Goal: Task Accomplishment & Management: Manage account settings

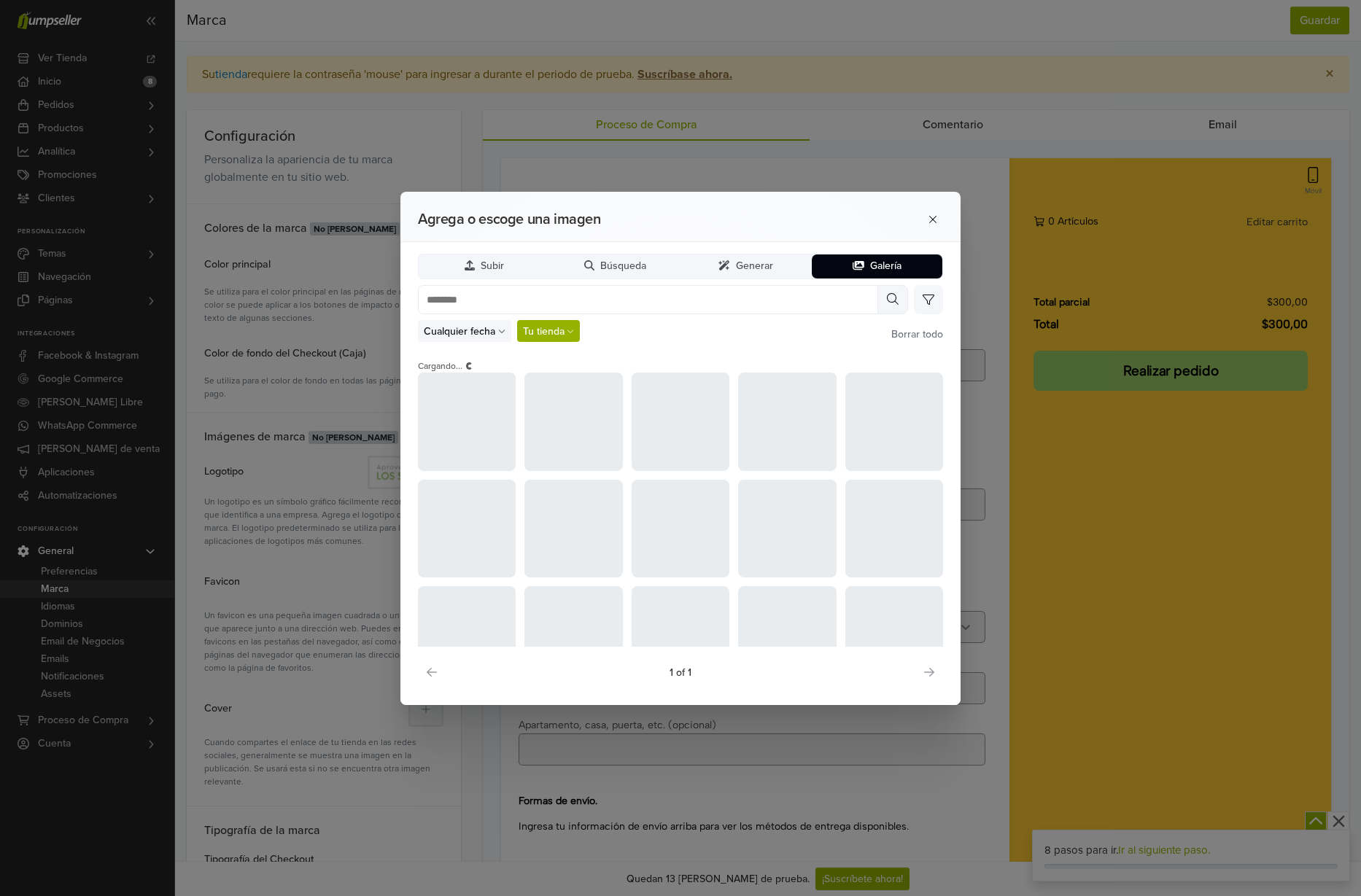
scroll to position [55, 0]
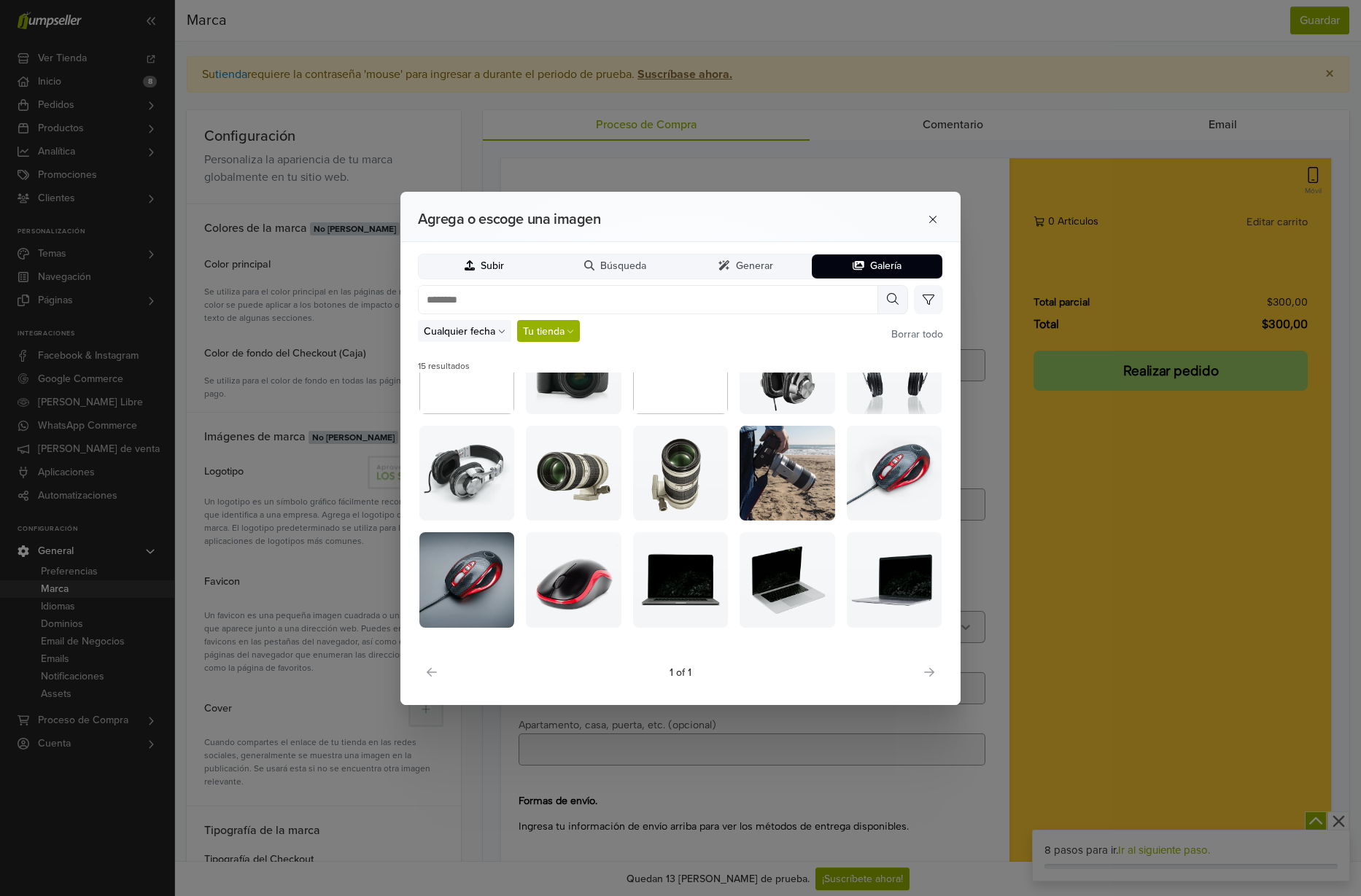
click at [507, 266] on button "Subir" at bounding box center [484, 266] width 131 height 24
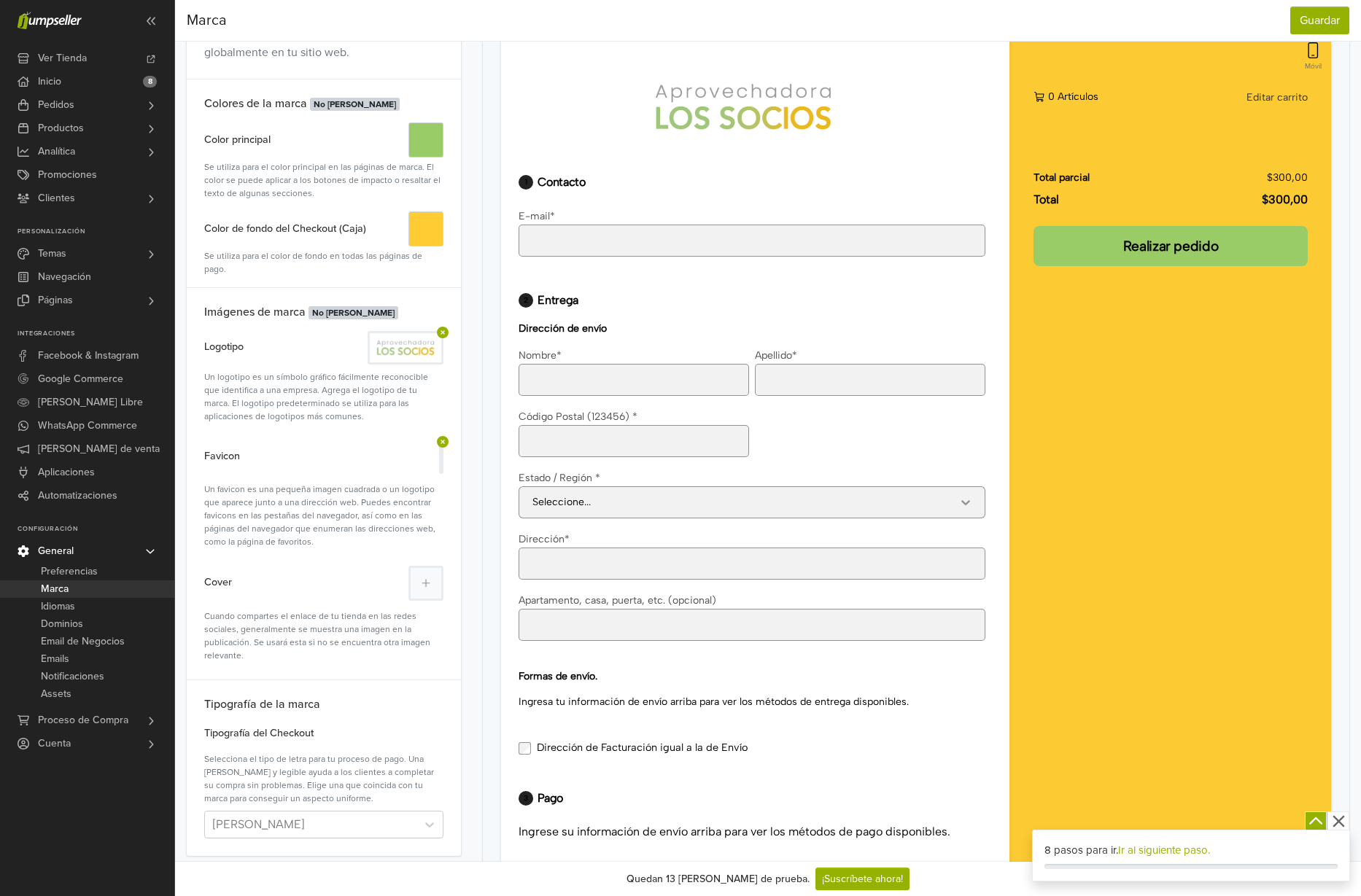
scroll to position [128, 0]
click at [348, 813] on div at bounding box center [310, 823] width 197 height 20
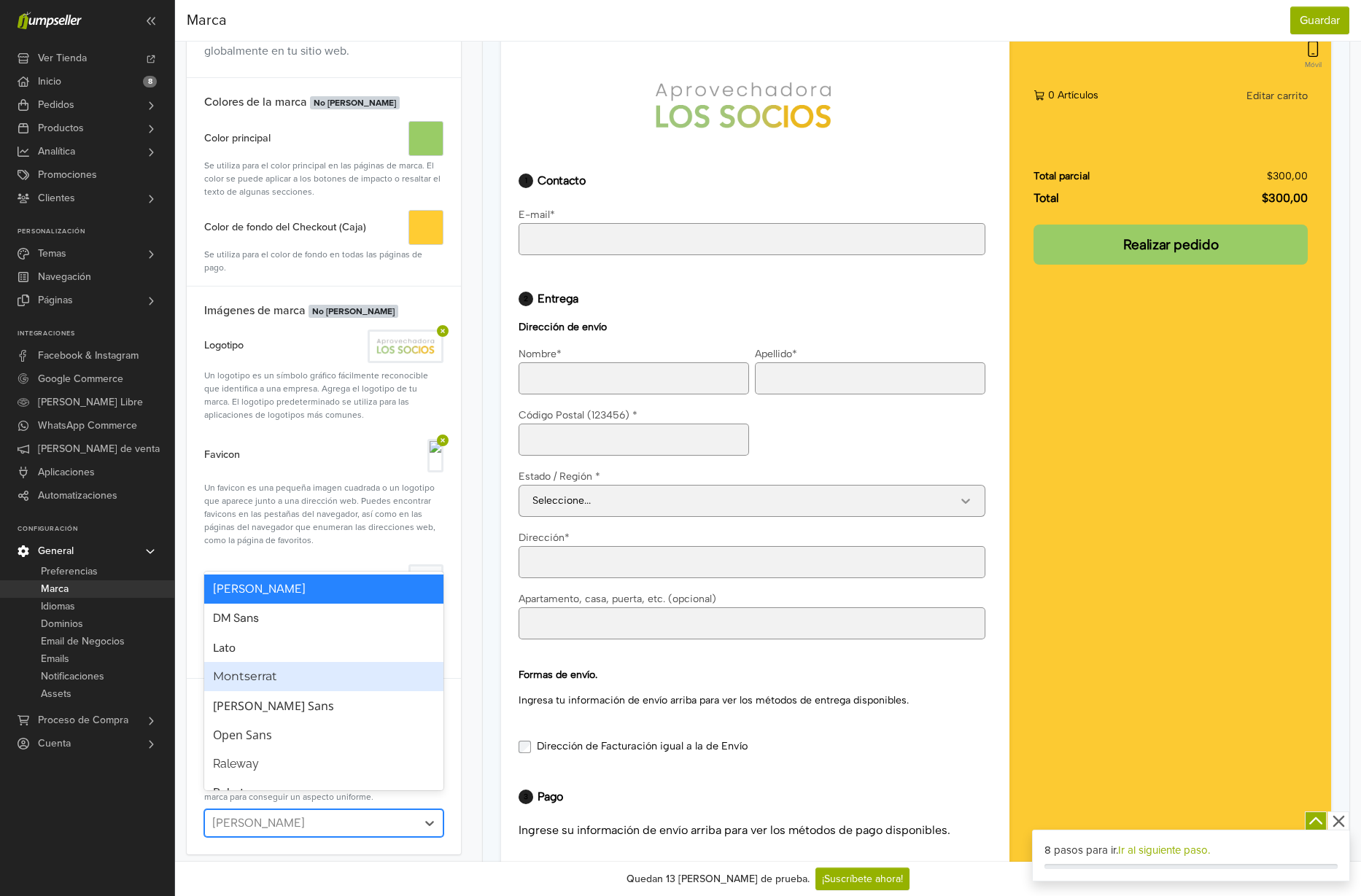
scroll to position [27, 0]
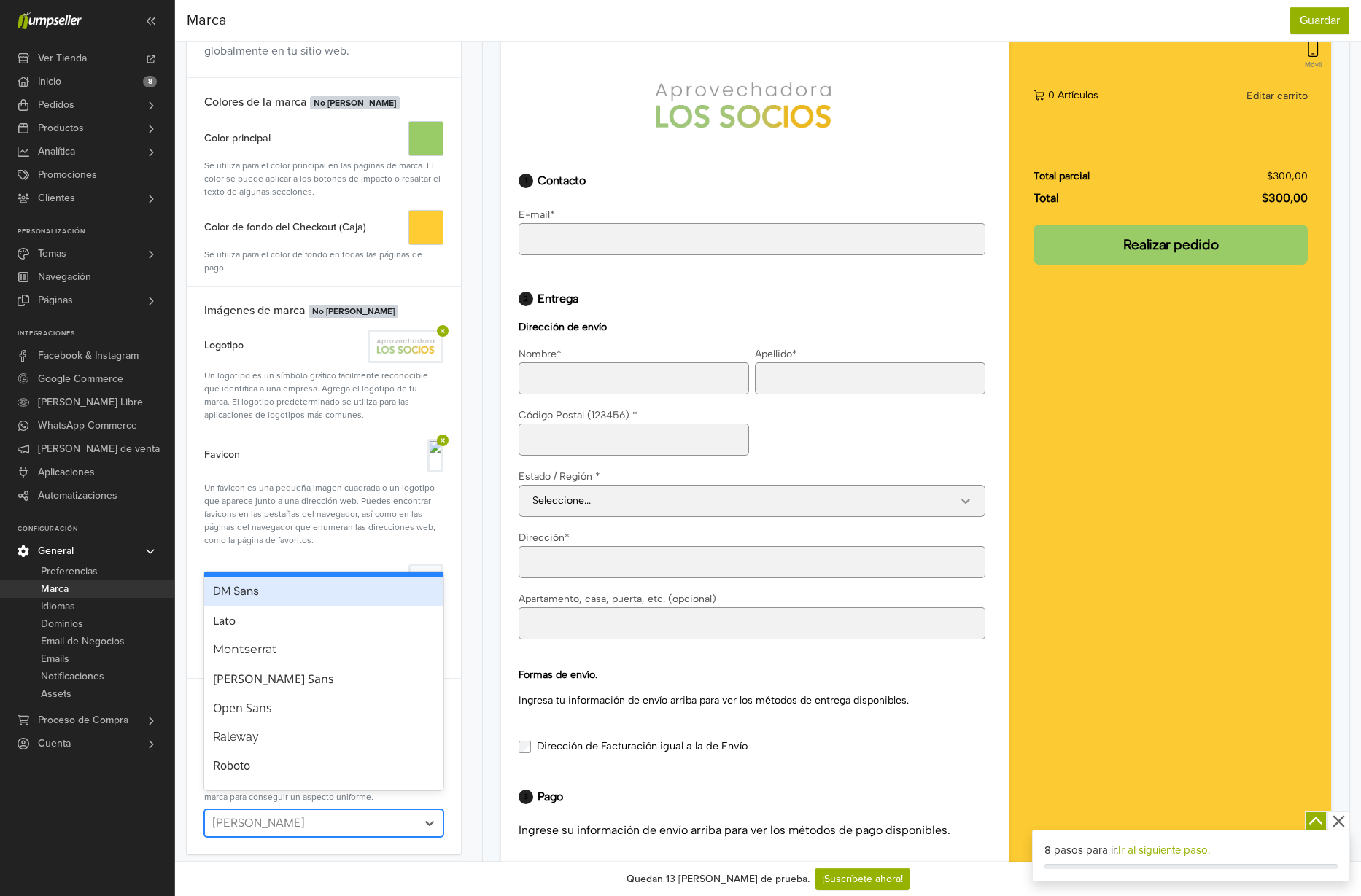
click at [278, 589] on div "DM Sans" at bounding box center [323, 591] width 221 height 17
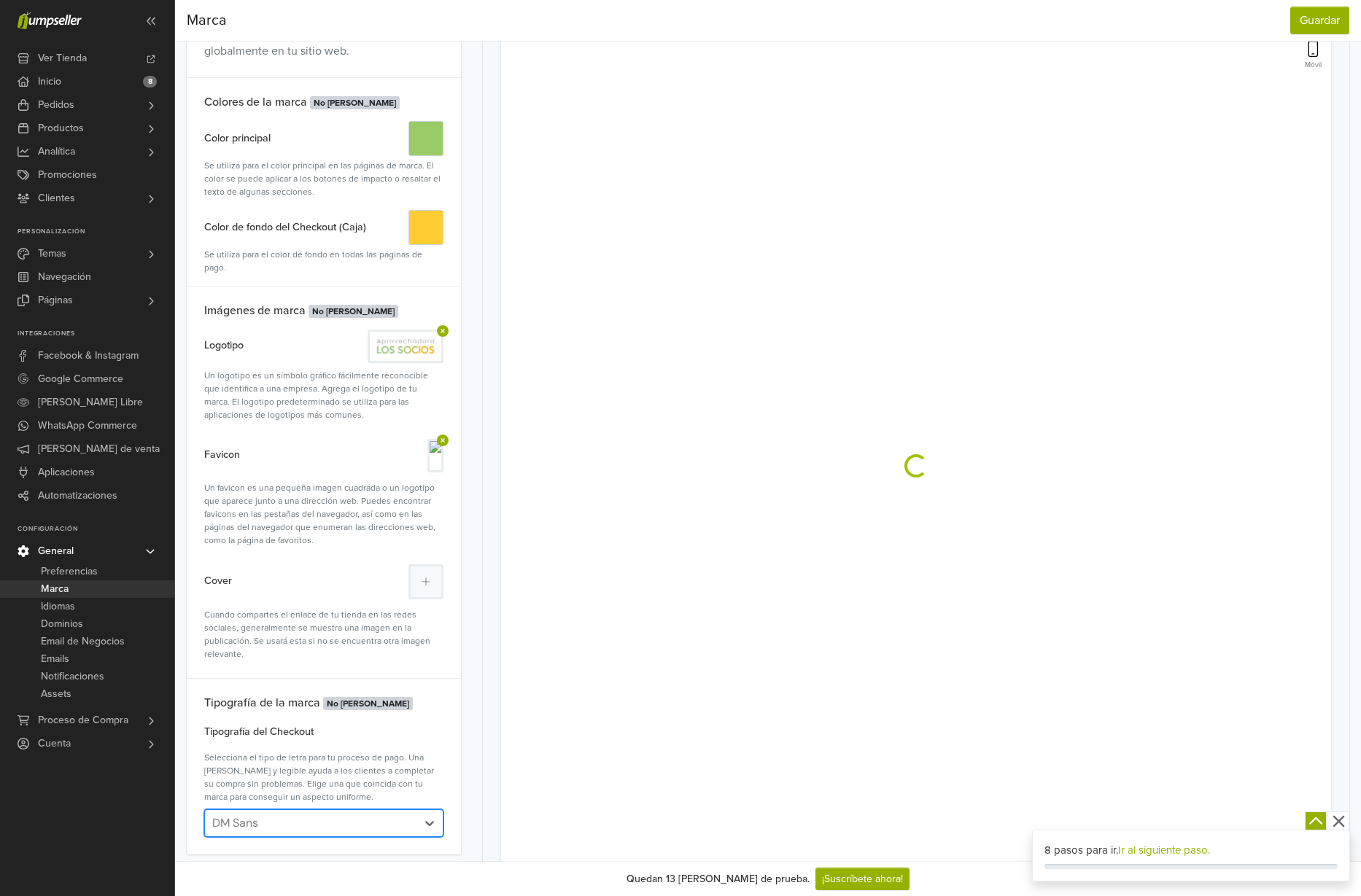
scroll to position [0, 0]
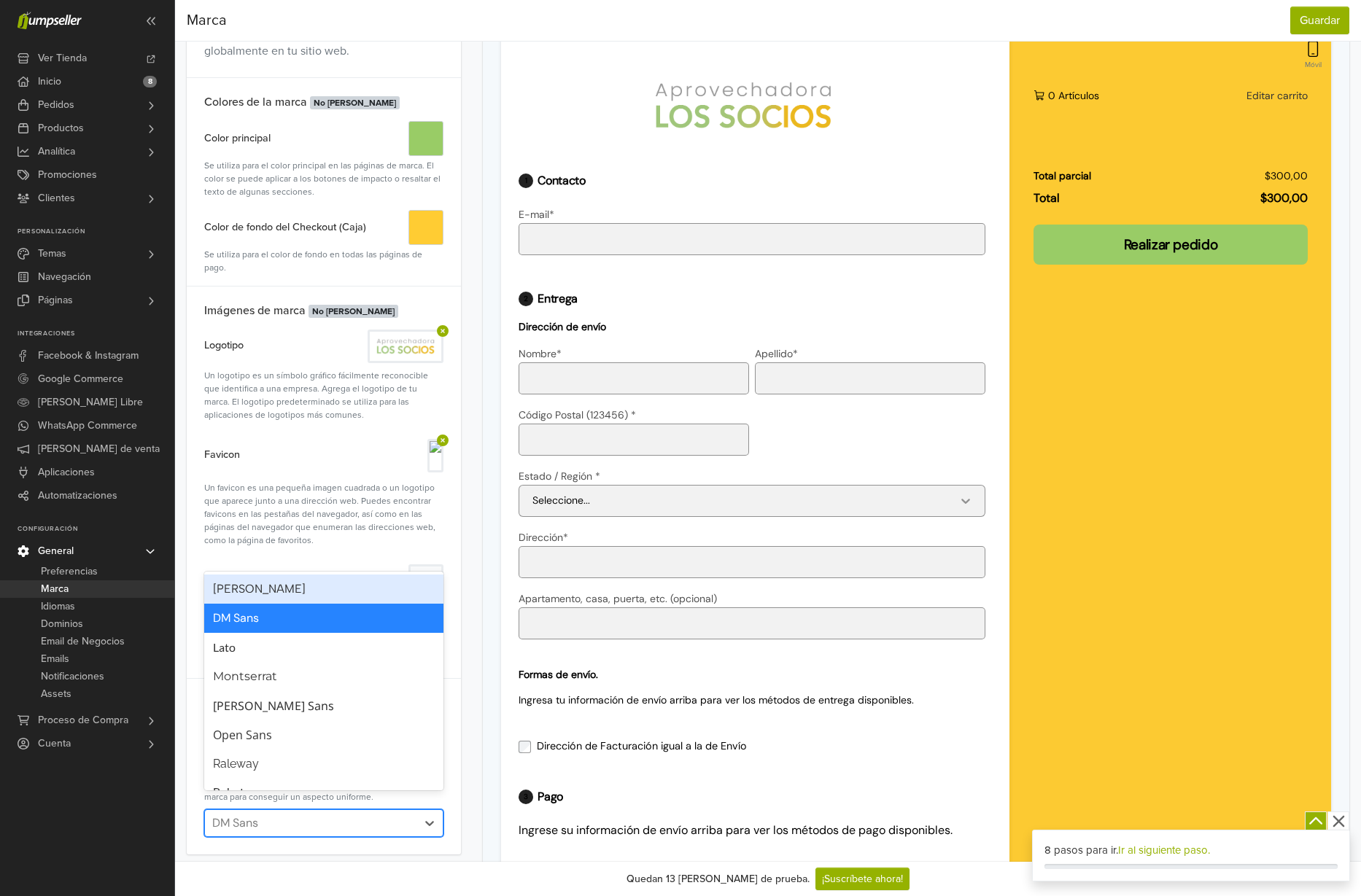
click at [349, 813] on div at bounding box center [310, 823] width 197 height 20
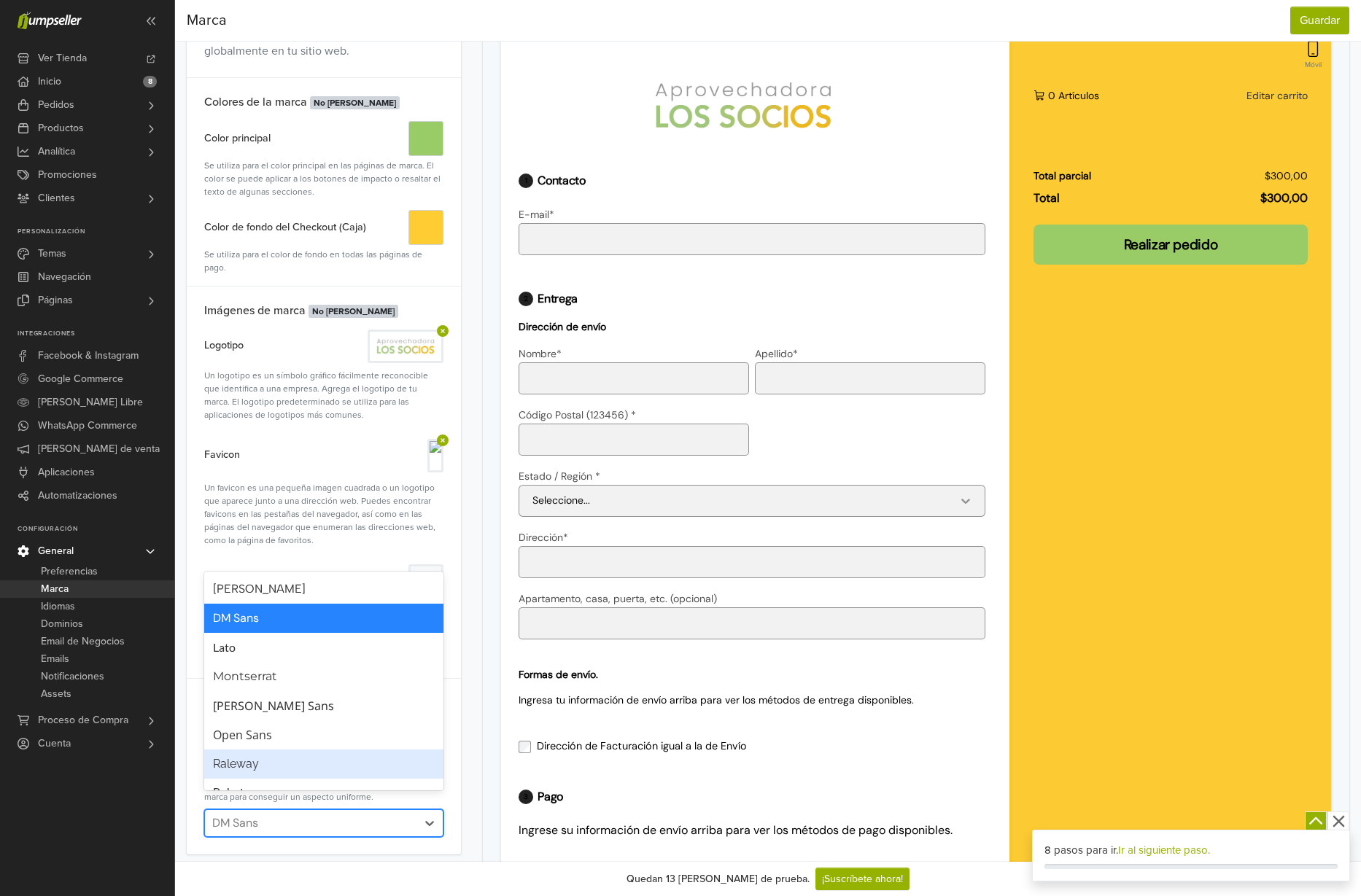
scroll to position [27, 0]
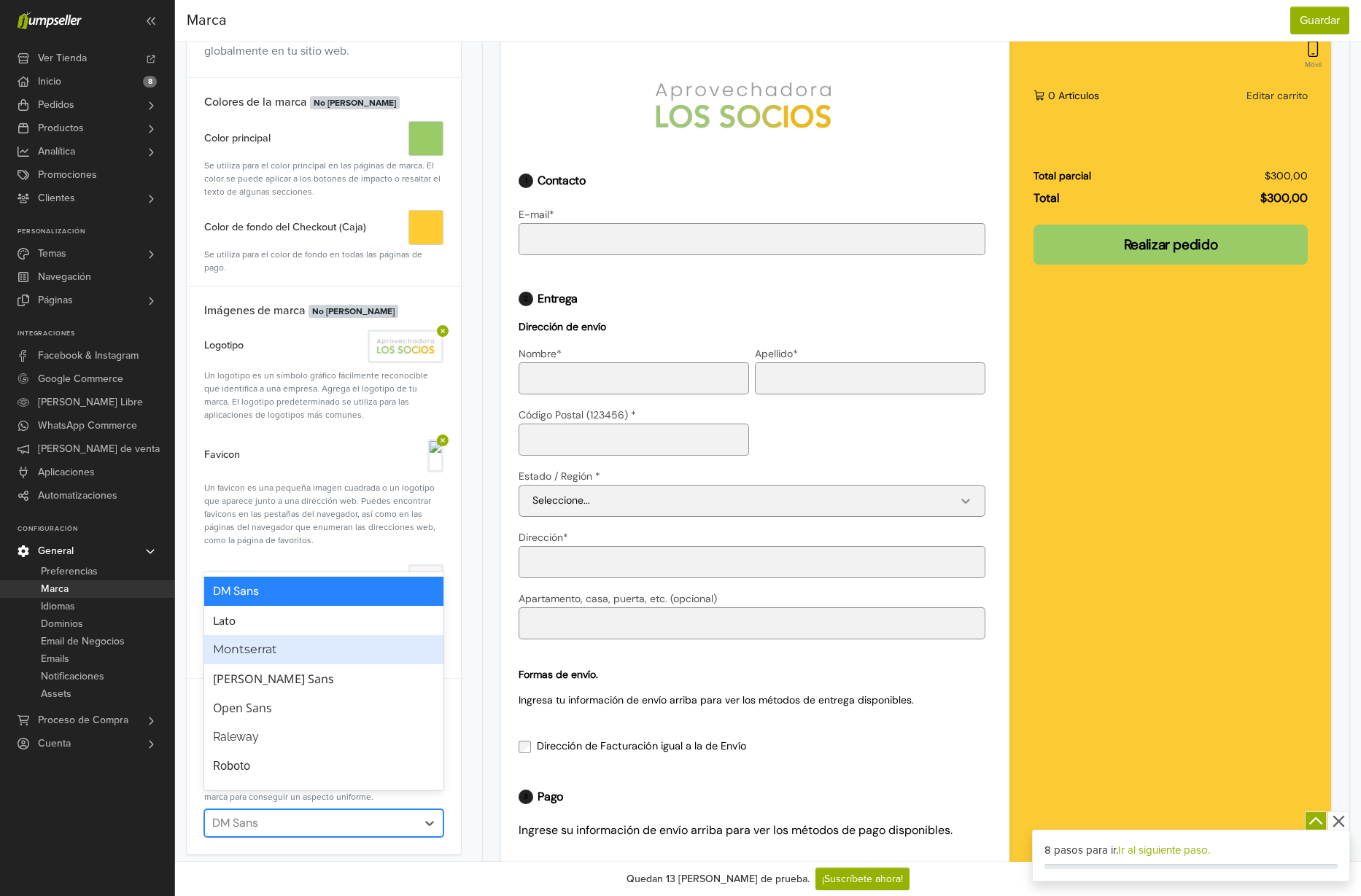
click at [320, 653] on div "Montserrat" at bounding box center [323, 649] width 221 height 17
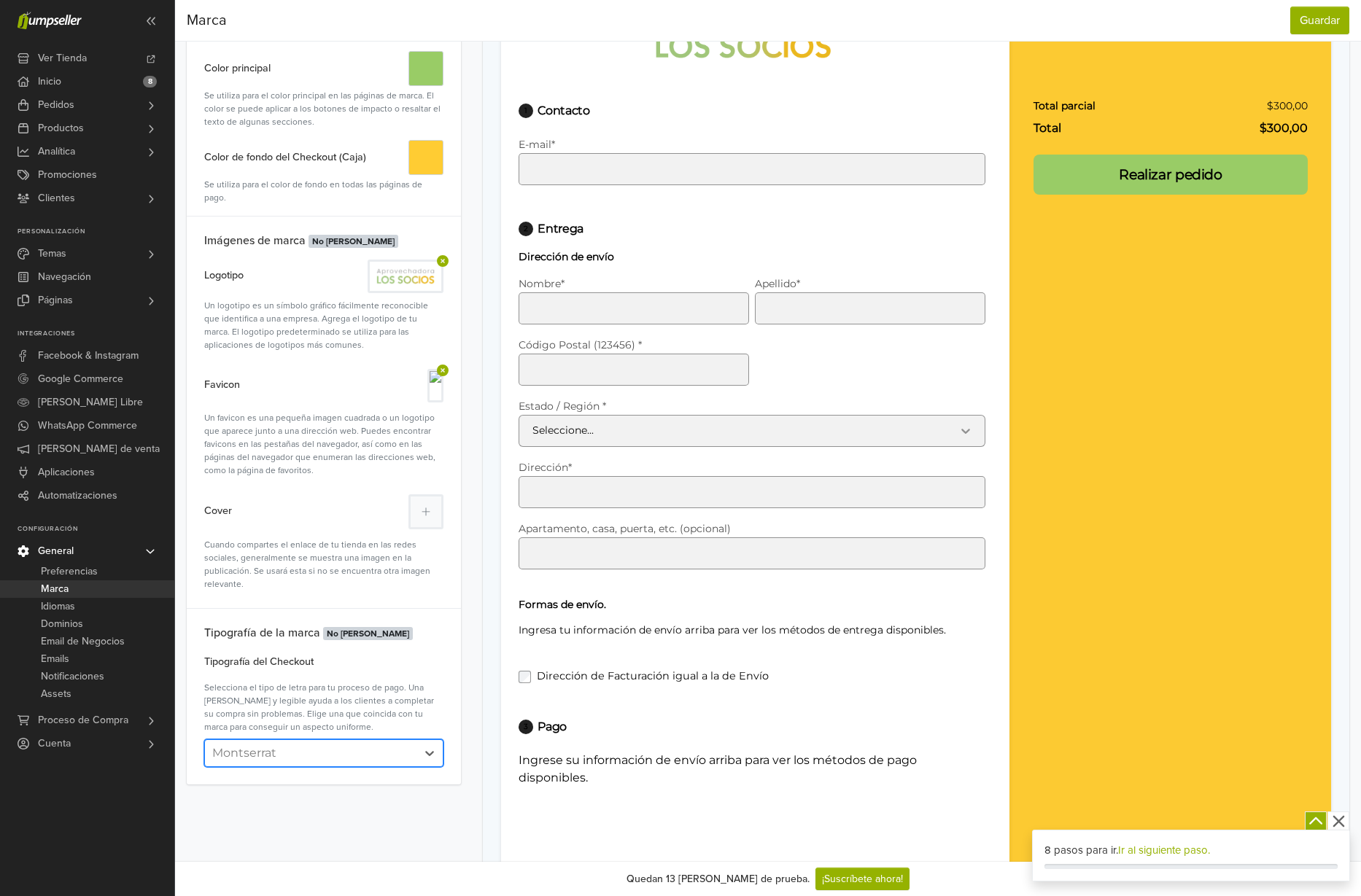
scroll to position [299, 0]
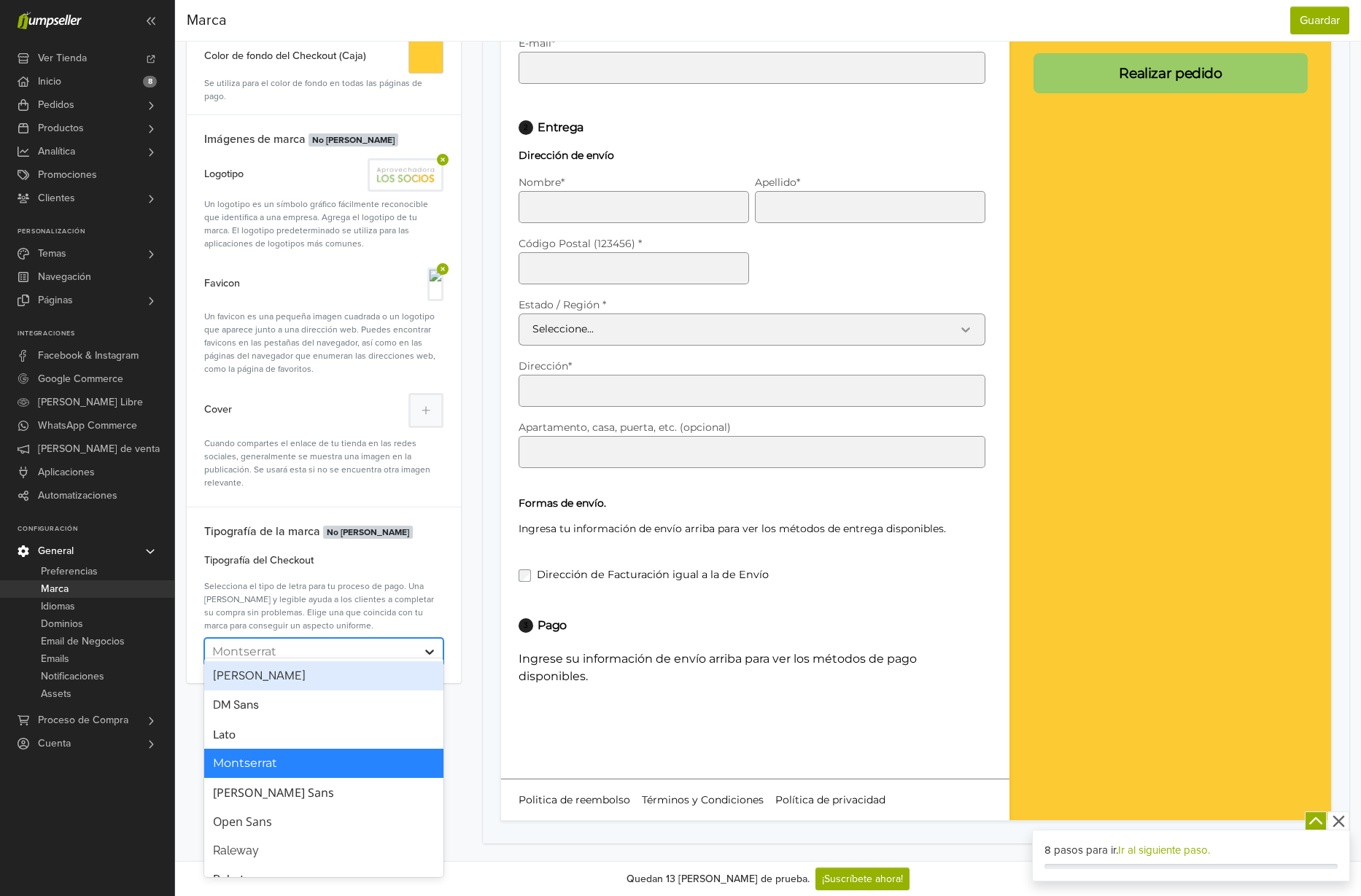
click at [421, 639] on div at bounding box center [430, 652] width 27 height 26
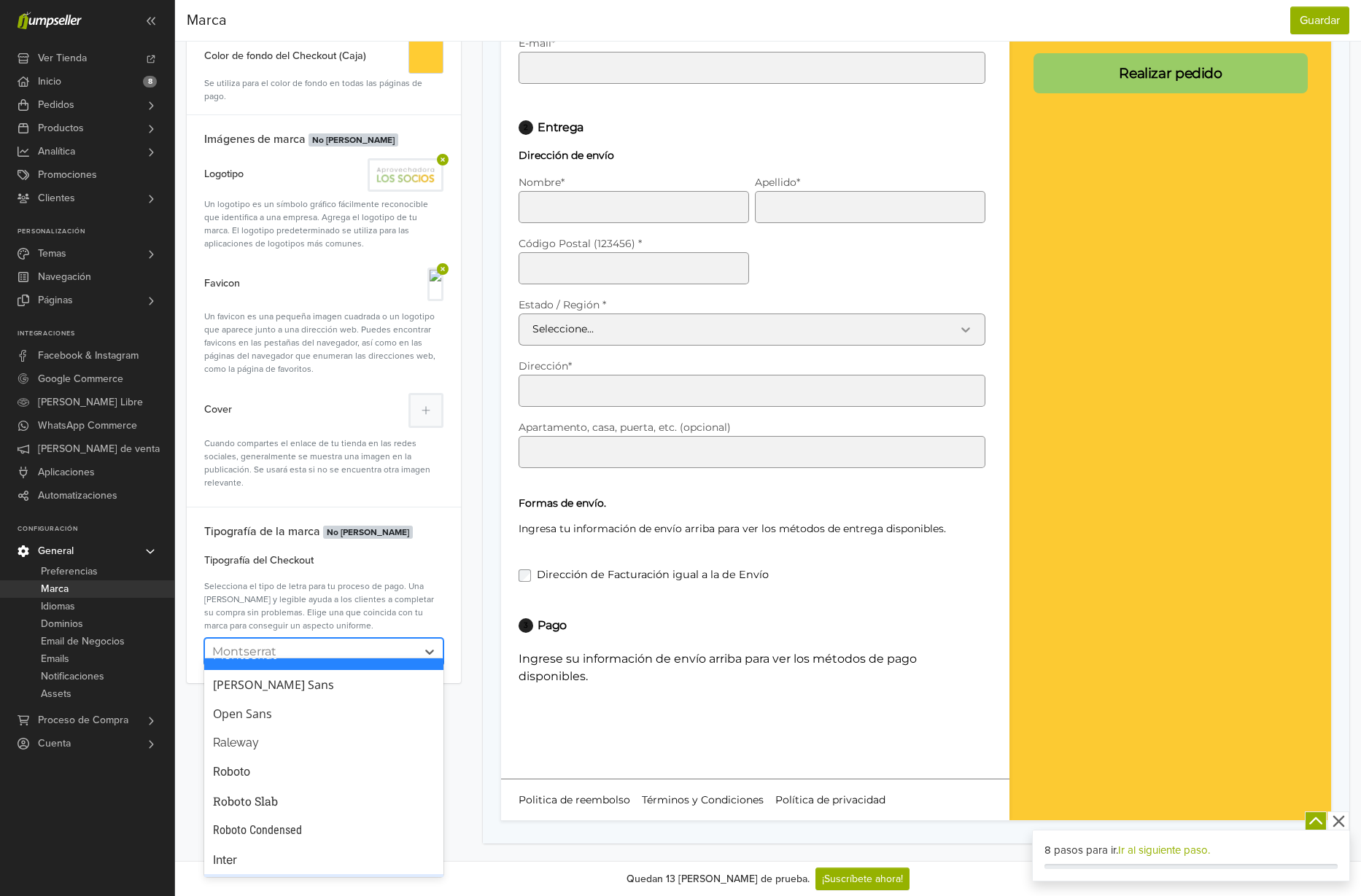
scroll to position [78, 0]
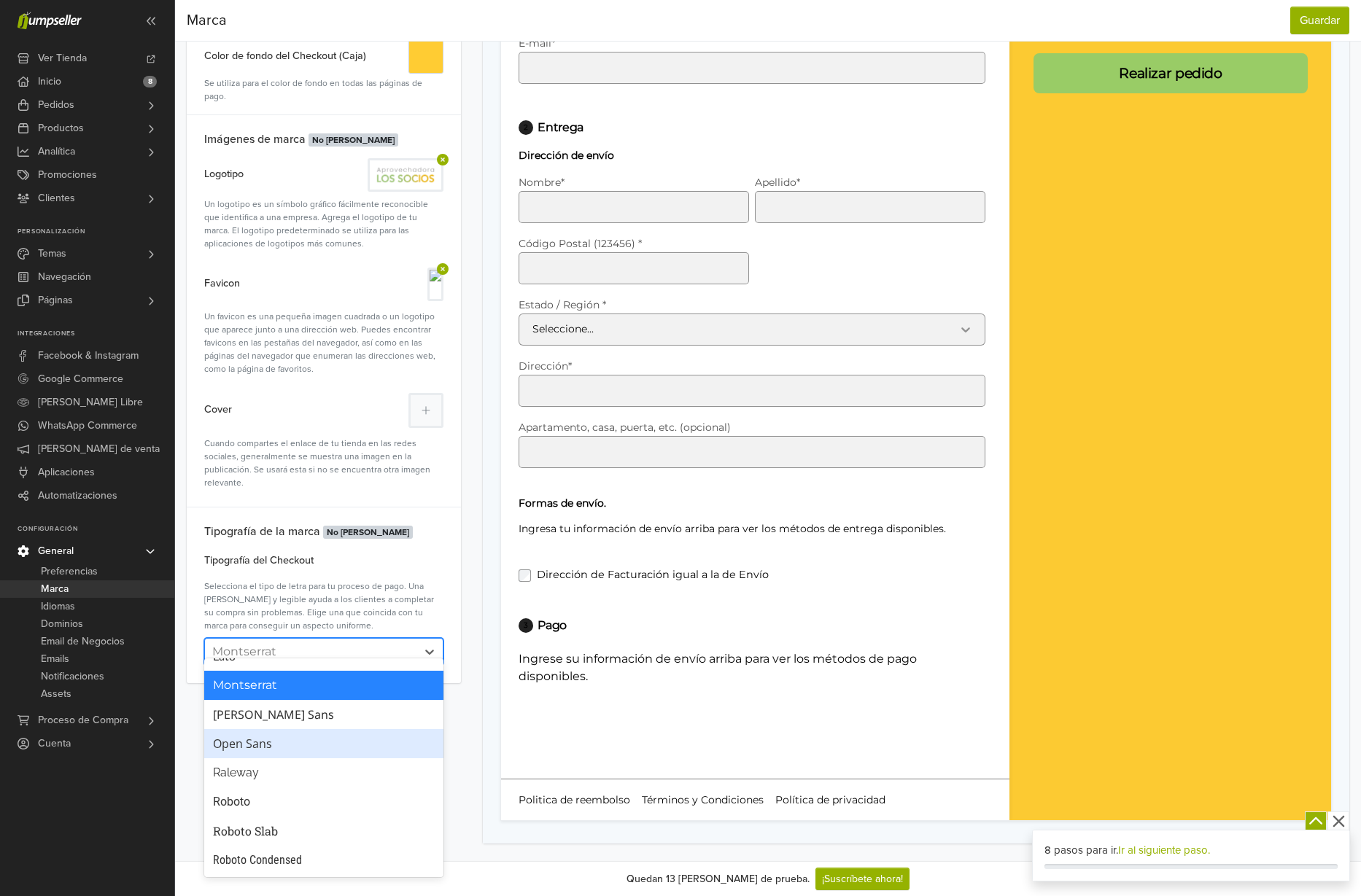
click at [264, 742] on div "Open Sans" at bounding box center [323, 743] width 221 height 17
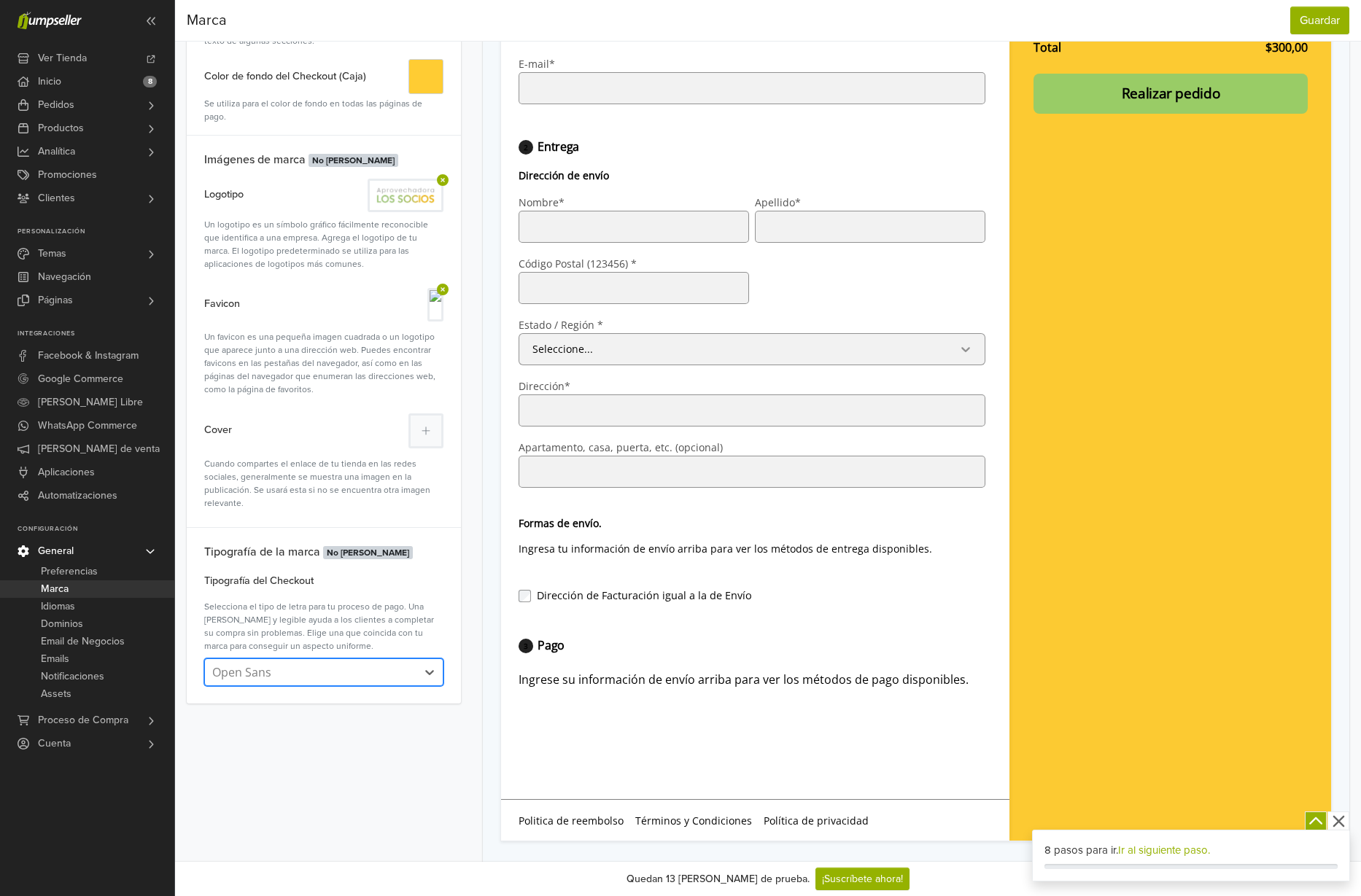
scroll to position [299, 0]
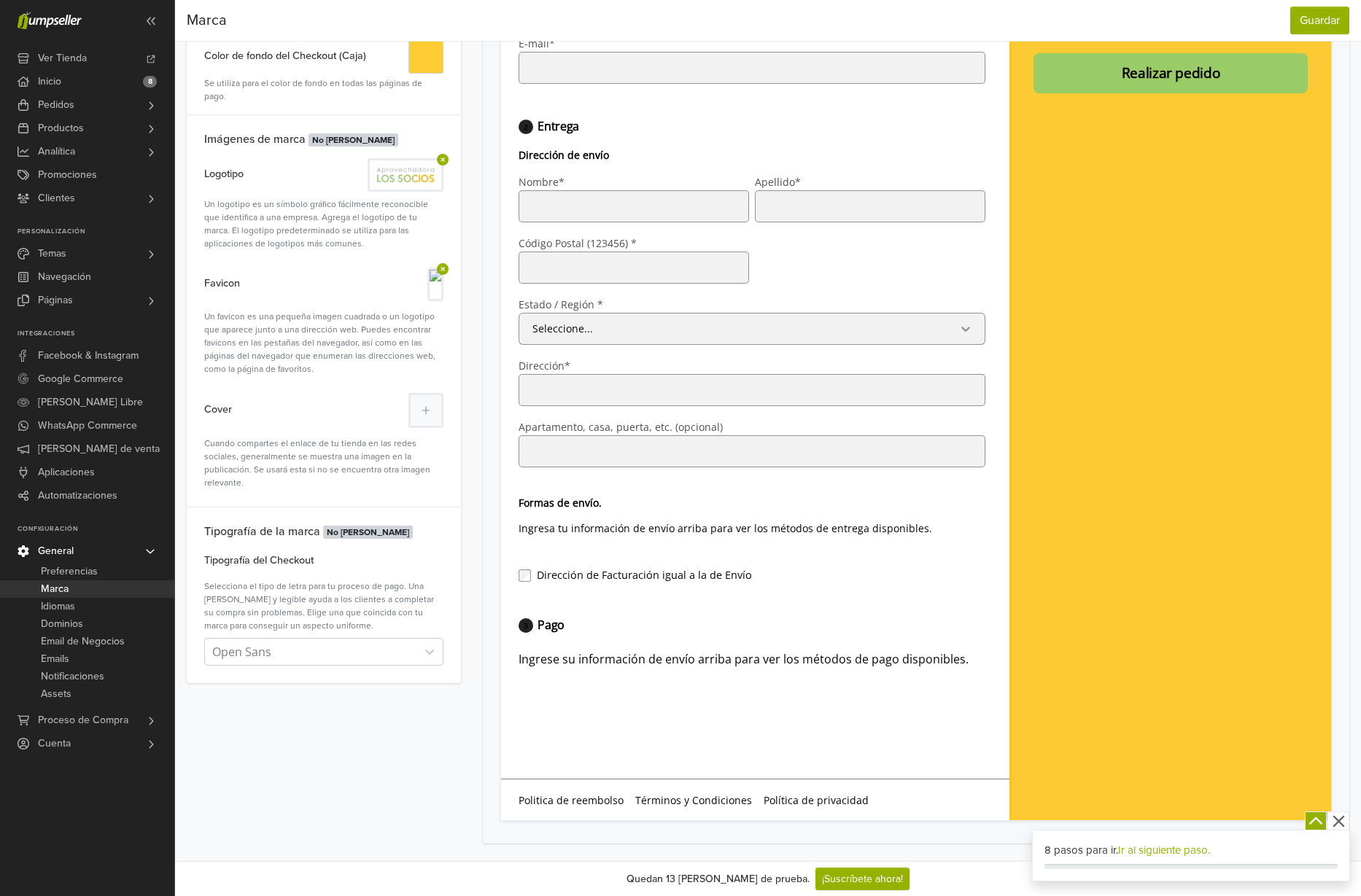
click at [1182, 852] on link "Ir al siguiente paso." at bounding box center [1164, 850] width 92 height 13
click at [1317, 19] on button "Guardar" at bounding box center [1320, 20] width 59 height 28
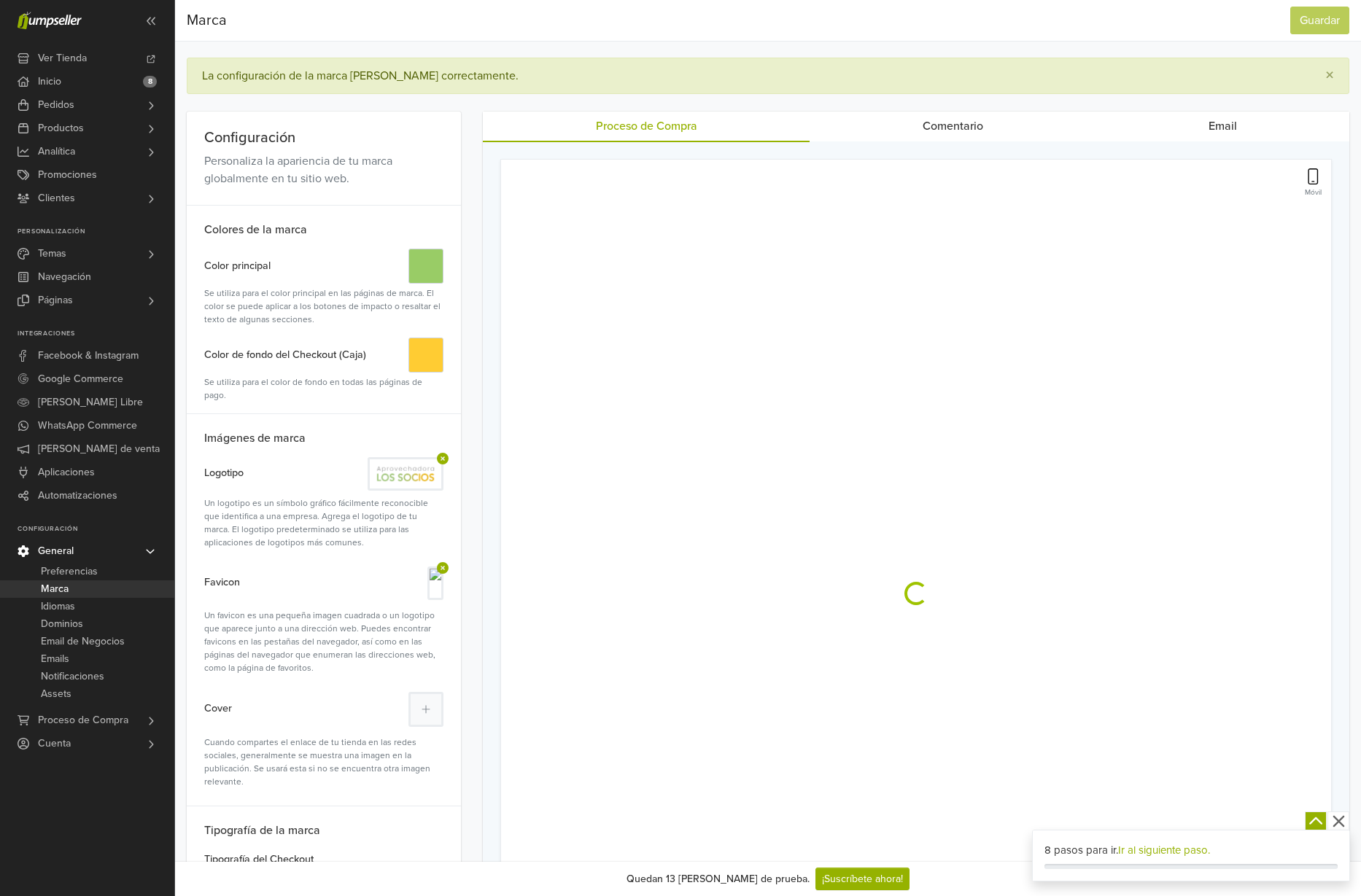
scroll to position [0, 0]
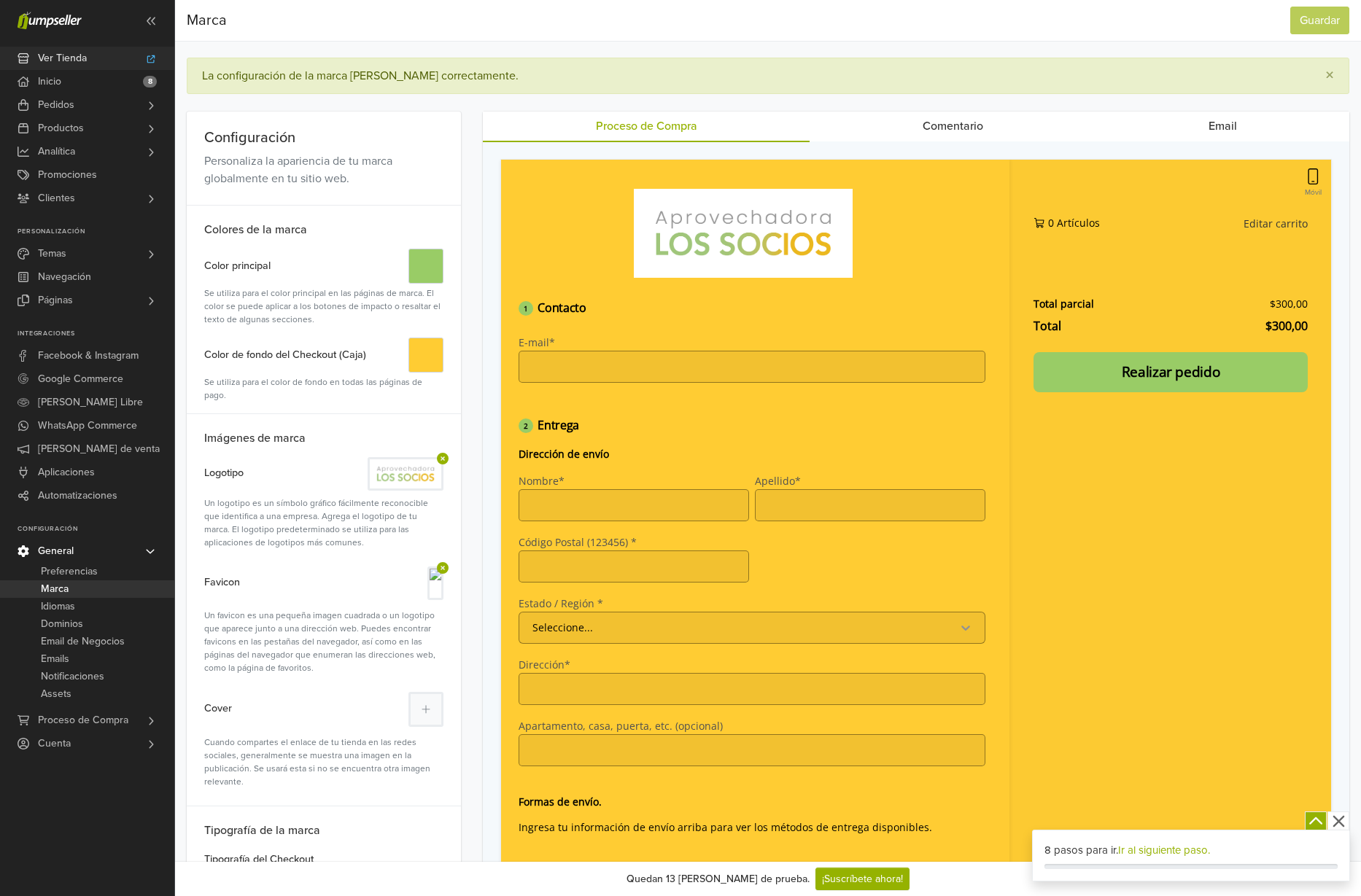
click at [62, 59] on span "Ver Tienda" at bounding box center [62, 58] width 49 height 23
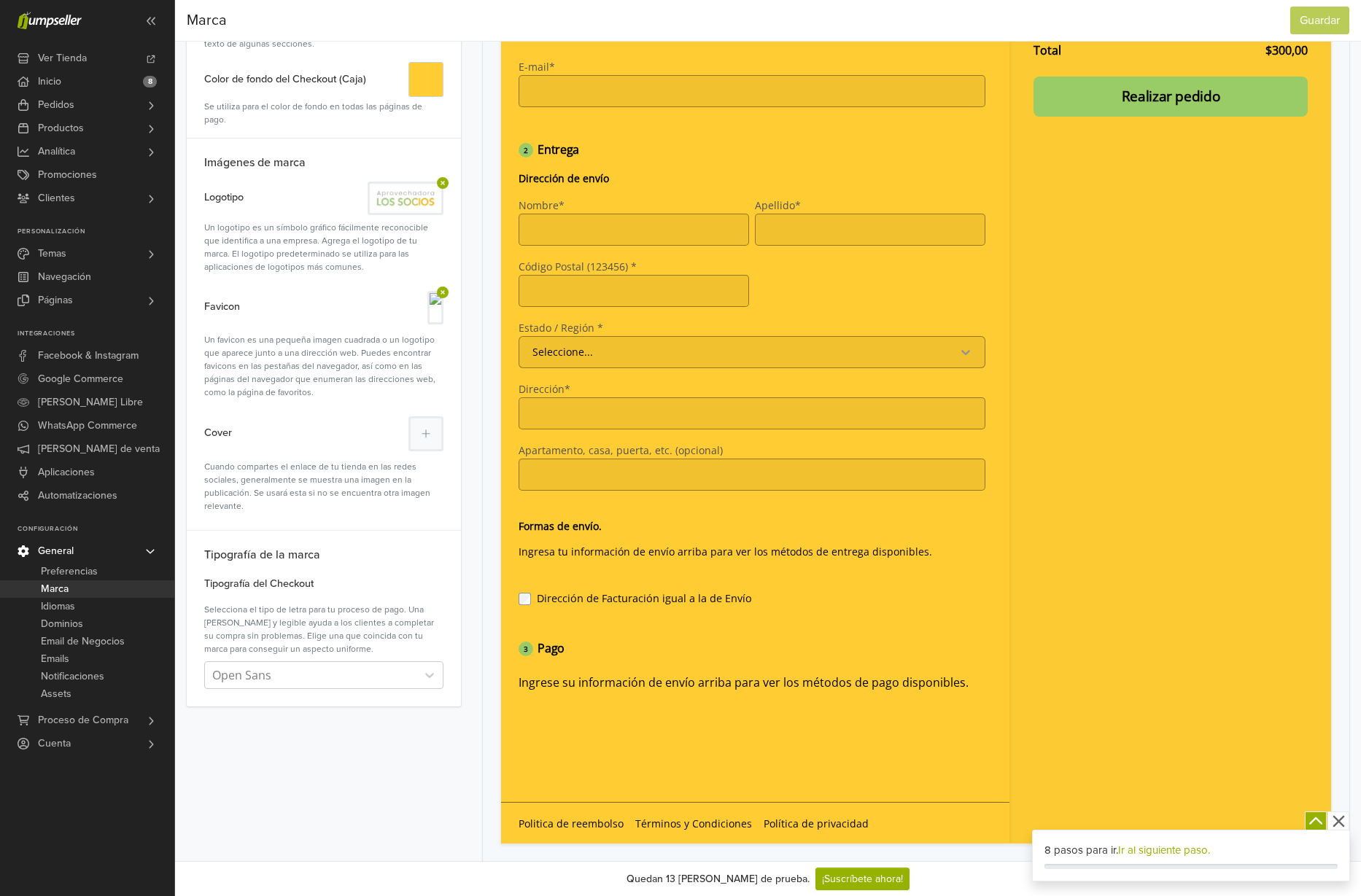
scroll to position [299, 0]
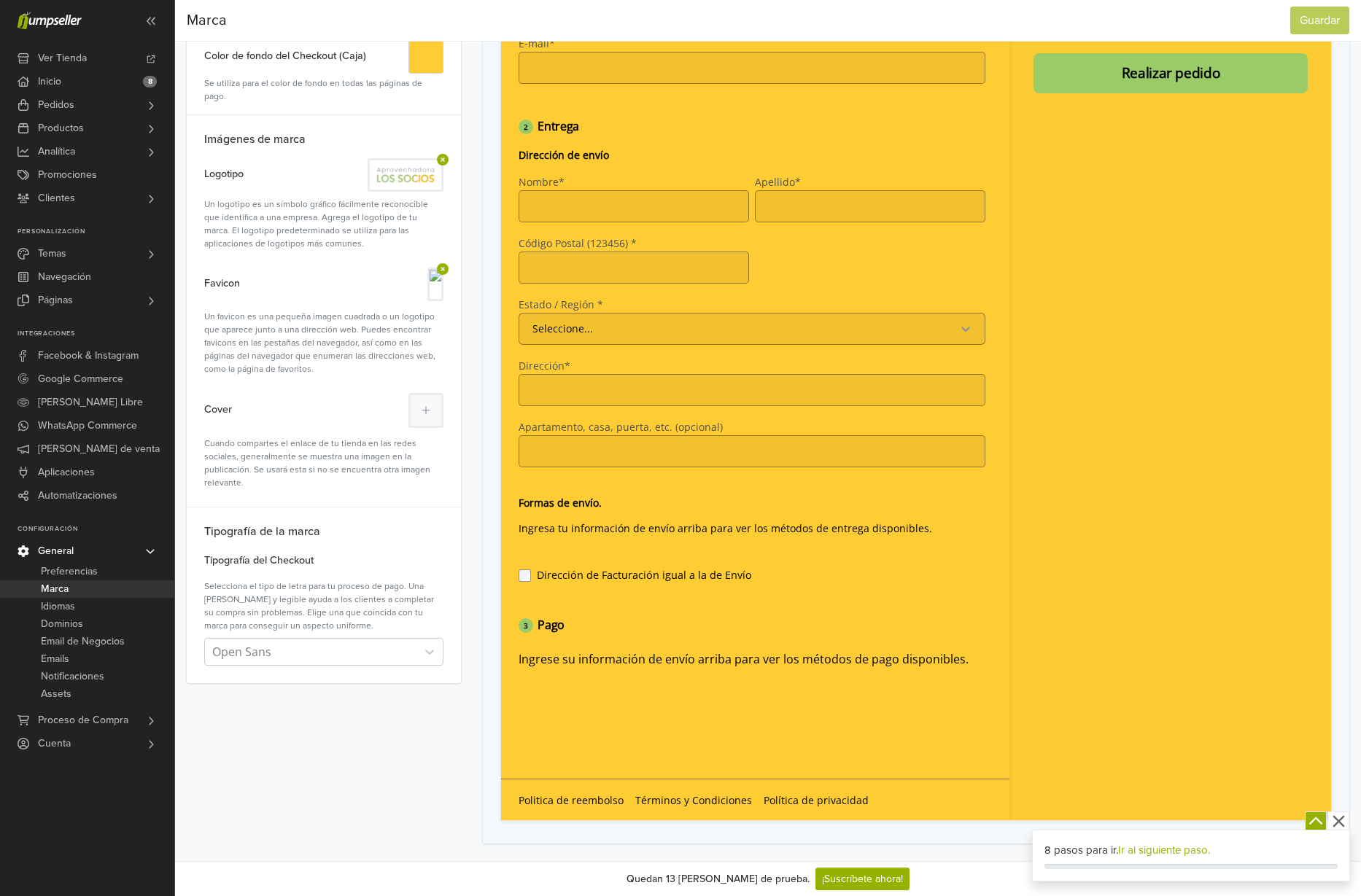
click at [1158, 850] on link "Ir al siguiente paso." at bounding box center [1164, 850] width 92 height 13
